Goal: Information Seeking & Learning: Learn about a topic

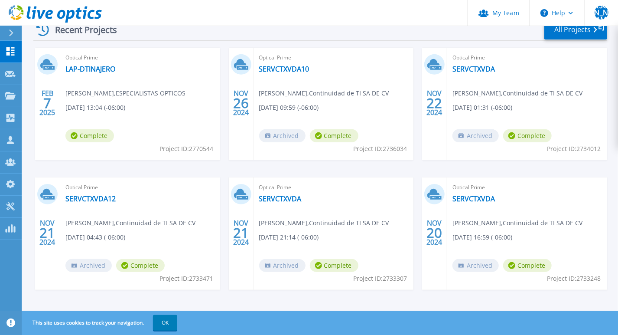
scroll to position [146, 0]
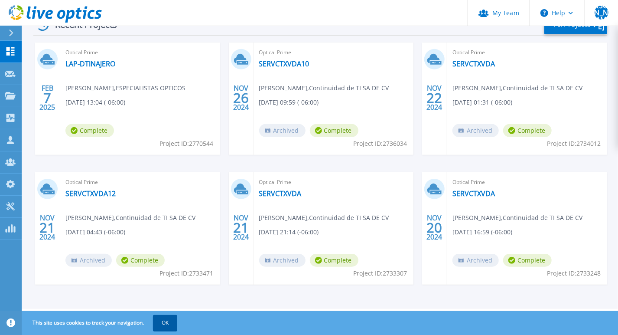
click at [164, 325] on button "OK" at bounding box center [165, 323] width 24 height 16
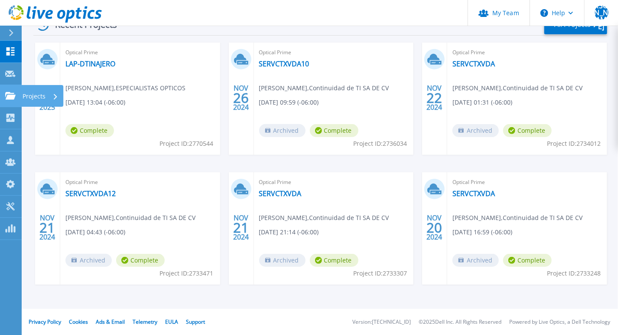
click at [17, 94] on link "Projects Projects" at bounding box center [11, 96] width 22 height 22
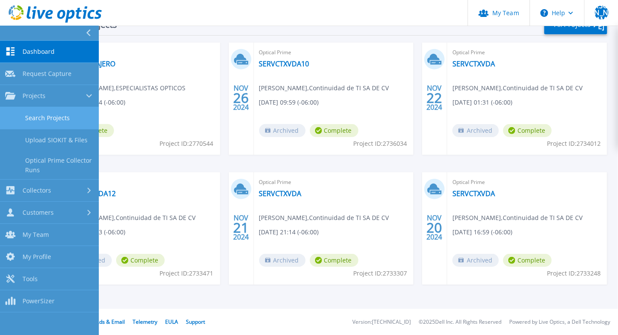
click at [49, 118] on link "Search Projects" at bounding box center [49, 118] width 99 height 22
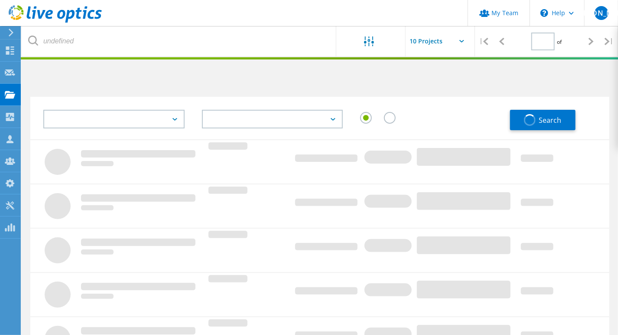
type input "1"
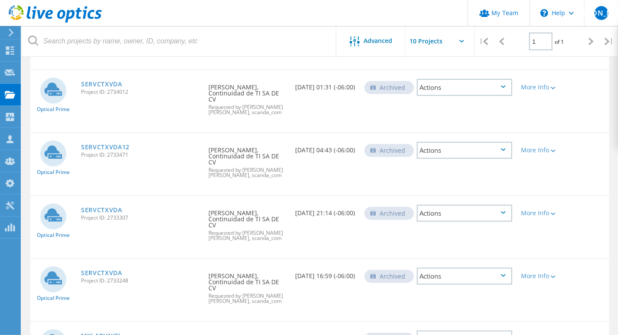
scroll to position [183, 0]
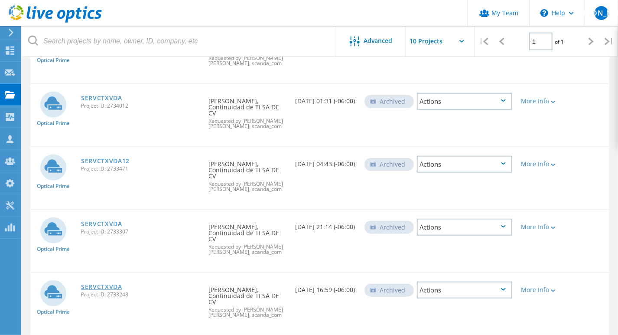
click at [99, 284] on link "SERVCTXVDA" at bounding box center [101, 287] width 41 height 6
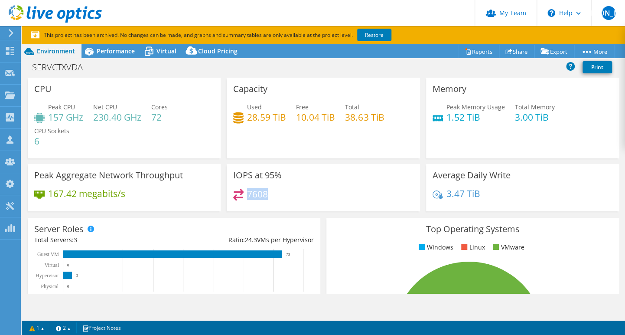
drag, startPoint x: 245, startPoint y: 194, endPoint x: 283, endPoint y: 198, distance: 38.4
click at [283, 198] on div "7608" at bounding box center [323, 198] width 180 height 19
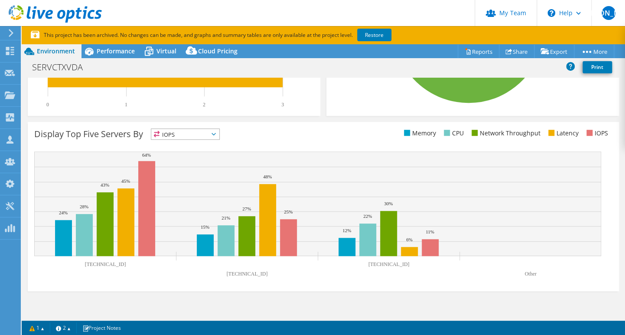
scroll to position [313, 0]
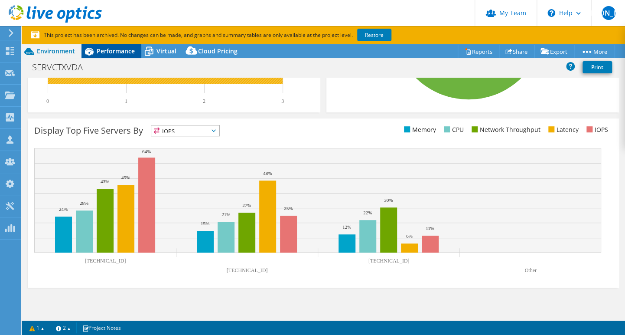
click at [117, 46] on div "Performance" at bounding box center [112, 51] width 60 height 14
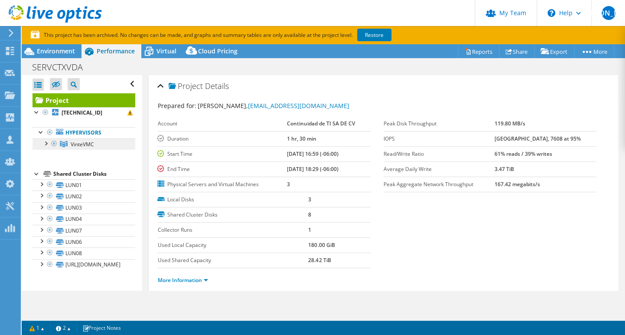
click at [85, 145] on span "VinteVMC" at bounding box center [82, 143] width 23 height 7
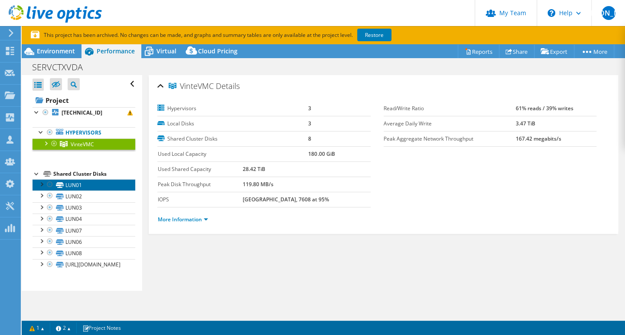
click at [88, 186] on link "LUN01" at bounding box center [84, 184] width 103 height 11
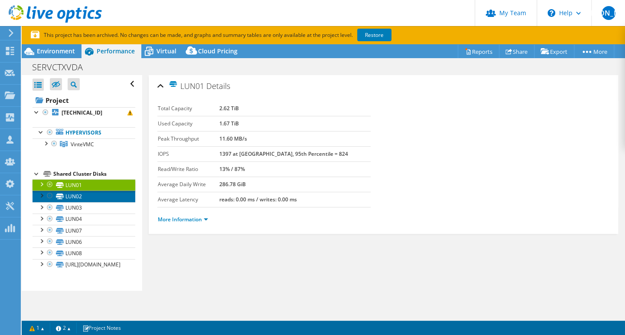
click at [75, 197] on link "LUN02" at bounding box center [84, 195] width 103 height 11
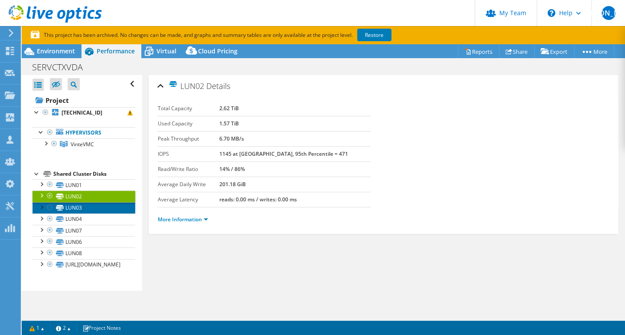
click at [80, 205] on link "LUN03" at bounding box center [84, 207] width 103 height 11
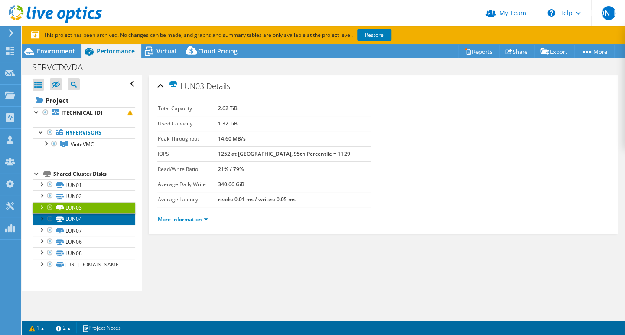
click at [80, 219] on link "LUN04" at bounding box center [84, 218] width 103 height 11
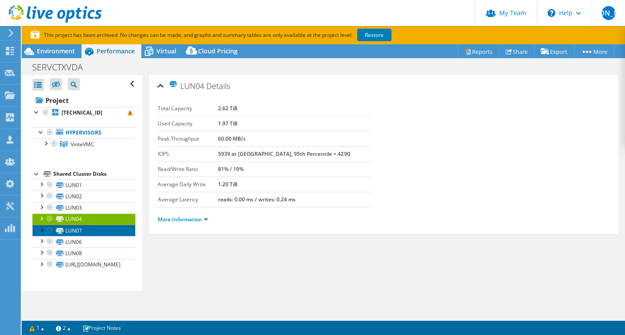
click at [80, 231] on link "LUN07" at bounding box center [84, 230] width 103 height 11
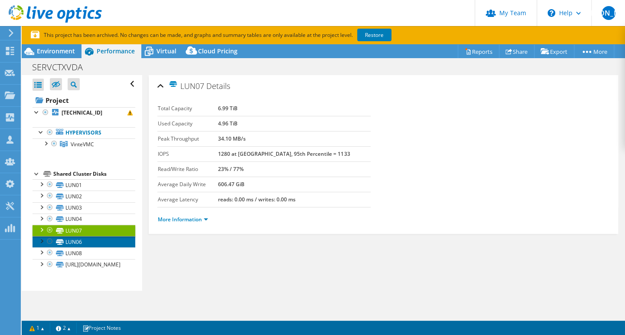
click at [78, 244] on link "LUN06" at bounding box center [84, 241] width 103 height 11
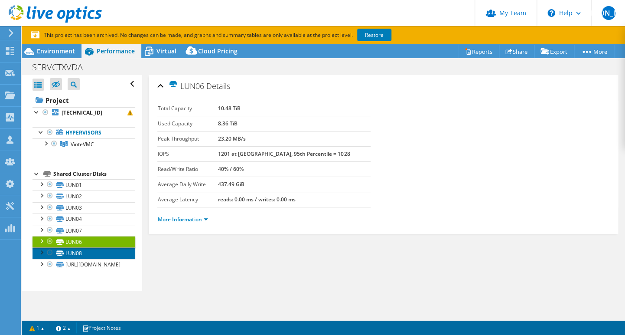
click at [78, 248] on link "LUN08" at bounding box center [84, 252] width 103 height 11
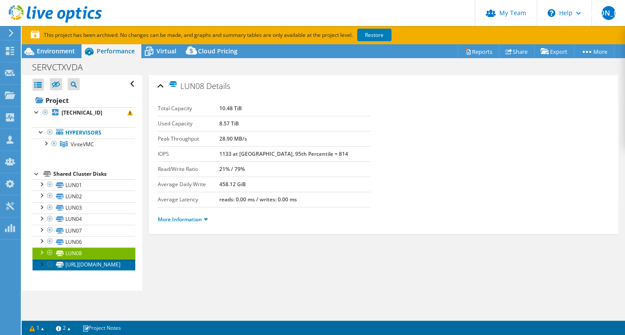
click at [80, 264] on link "[URL][DOMAIN_NAME]" at bounding box center [84, 264] width 103 height 11
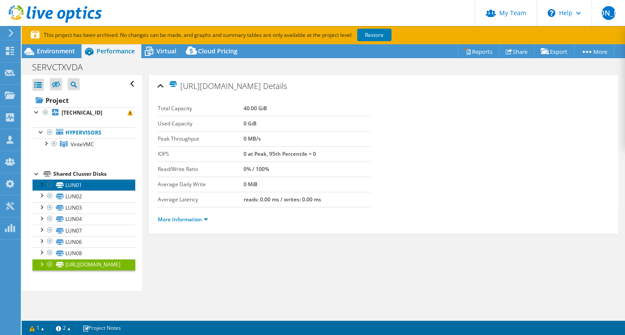
click at [72, 185] on link "LUN01" at bounding box center [84, 184] width 103 height 11
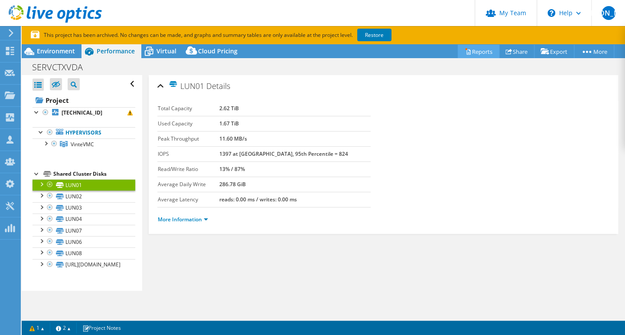
click at [467, 53] on link "Reports" at bounding box center [479, 51] width 42 height 13
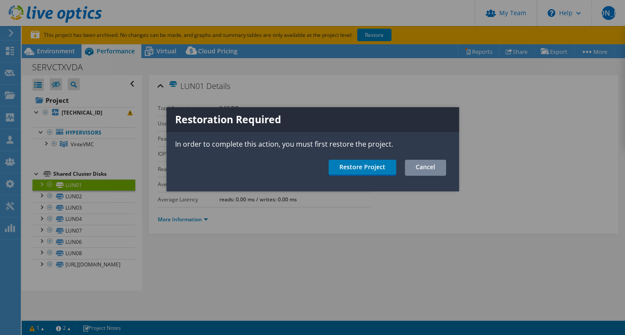
click at [422, 165] on link "Cancel" at bounding box center [425, 168] width 41 height 16
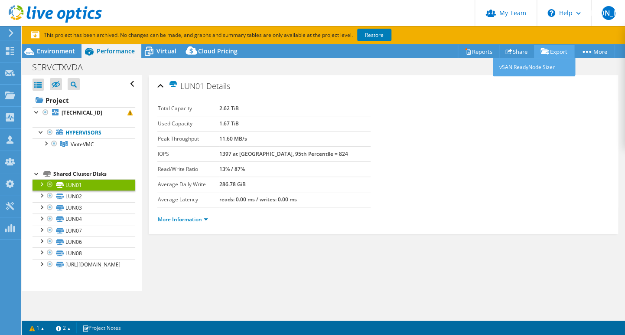
click at [547, 49] on link "Export" at bounding box center [554, 51] width 40 height 13
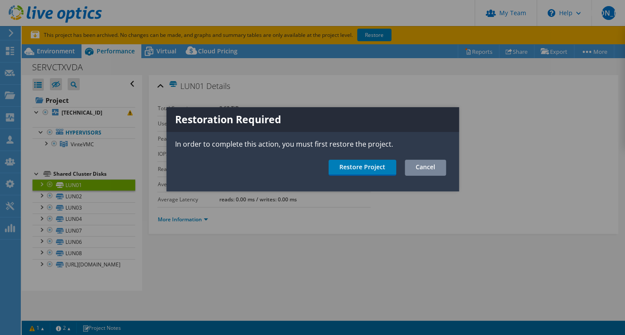
click at [443, 164] on link "Cancel" at bounding box center [425, 168] width 41 height 16
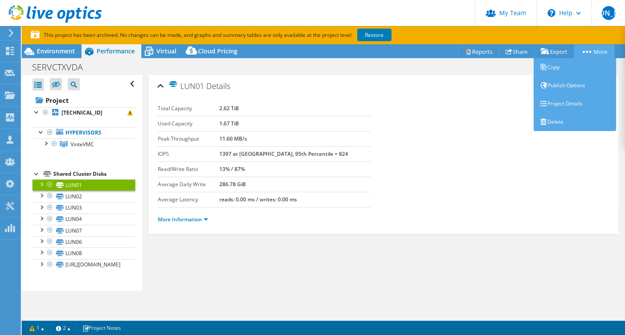
click at [586, 51] on circle at bounding box center [587, 52] width 2 height 2
